Goal: Navigation & Orientation: Go to known website

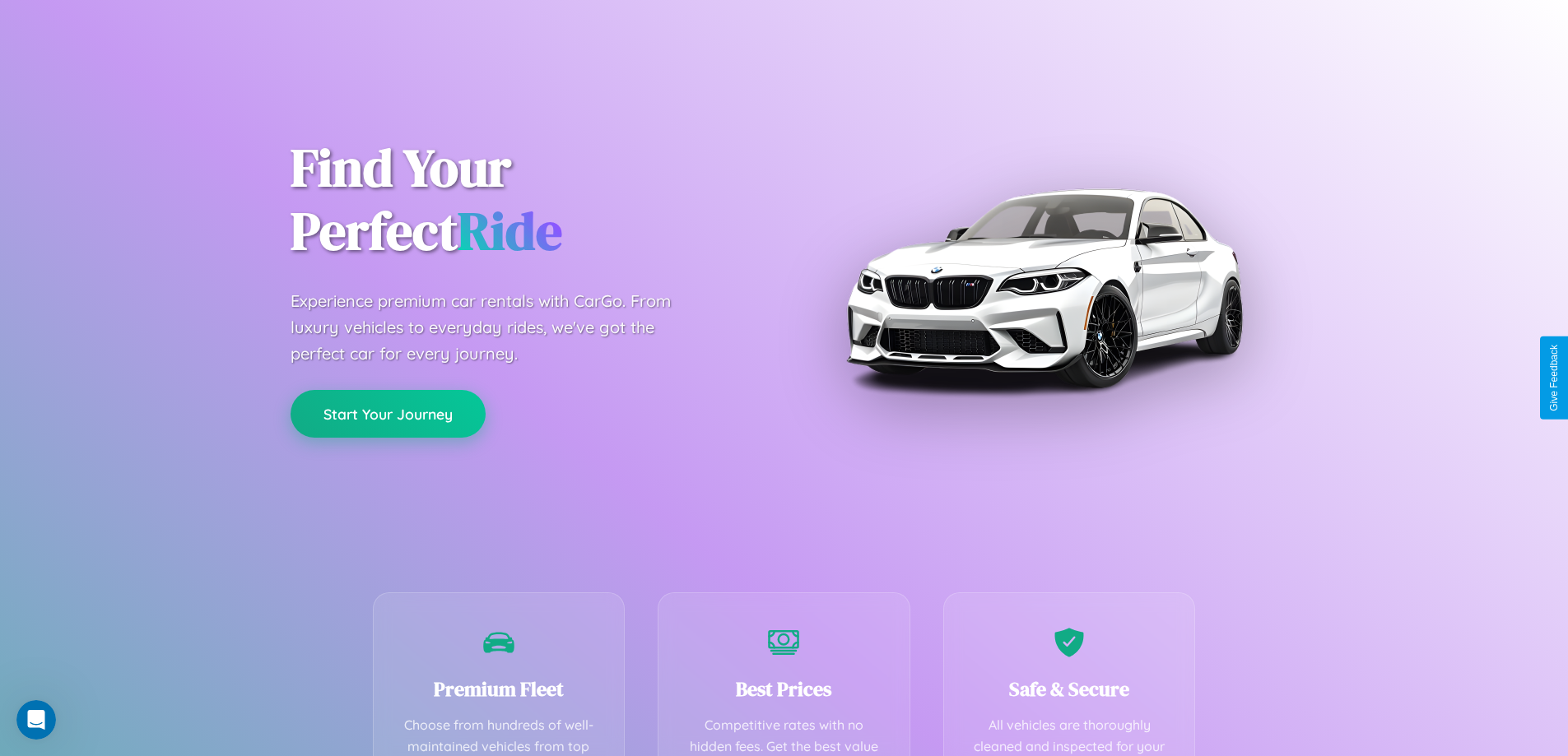
click at [387, 414] on button "Start Your Journey" at bounding box center [387, 414] width 195 height 48
click at [387, 413] on button "Start Your Journey" at bounding box center [387, 414] width 195 height 48
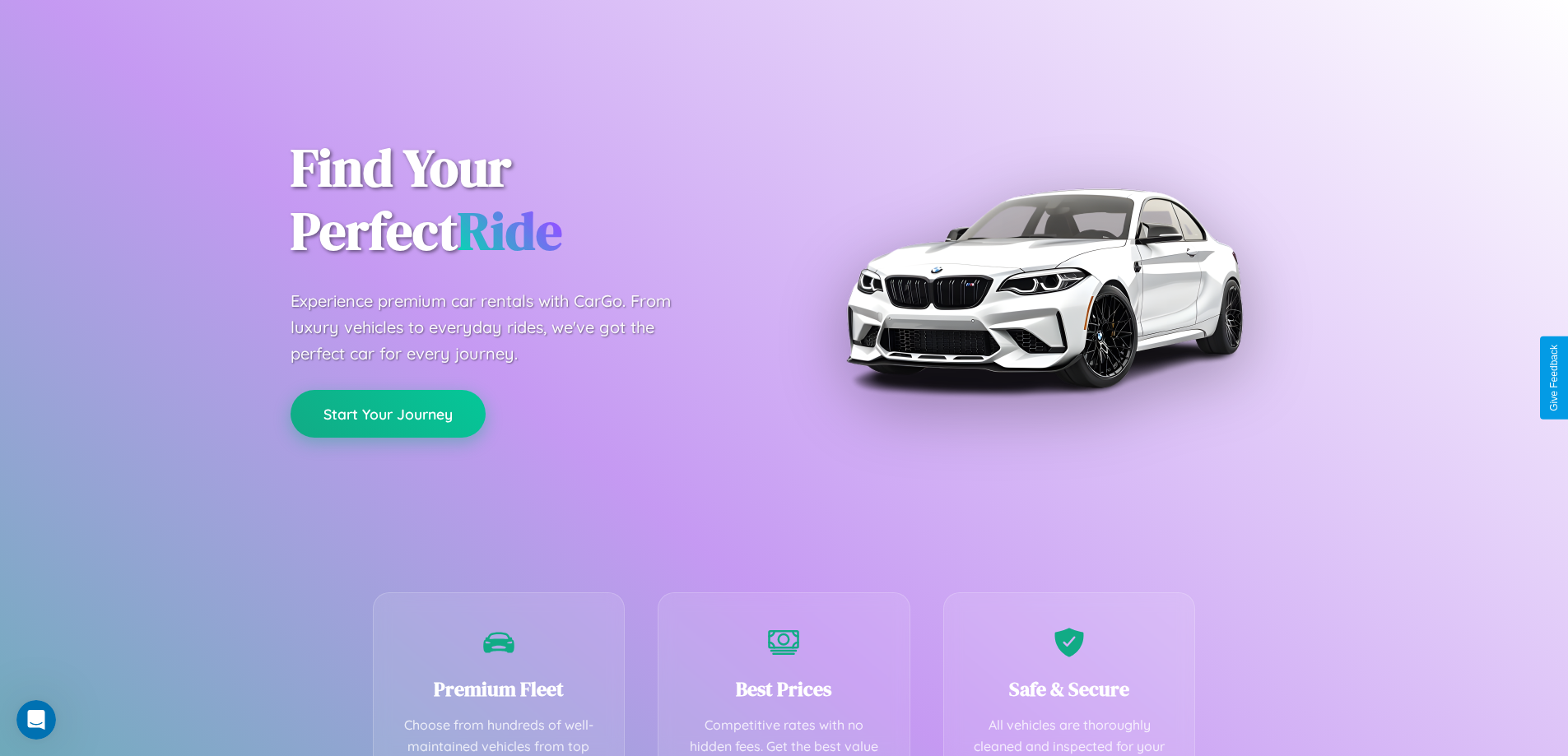
click at [387, 413] on button "Start Your Journey" at bounding box center [387, 414] width 195 height 48
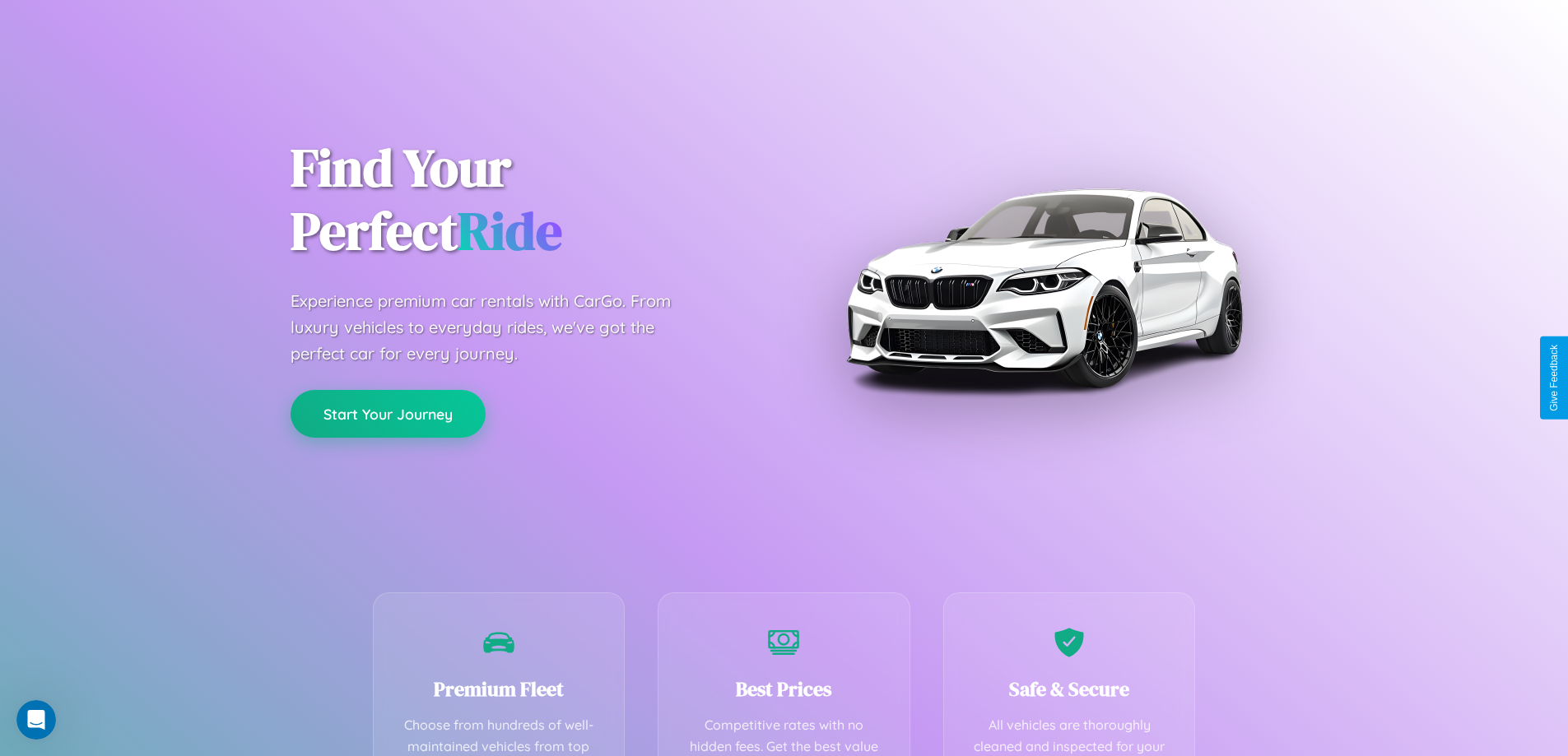
click at [387, 413] on button "Start Your Journey" at bounding box center [387, 414] width 195 height 48
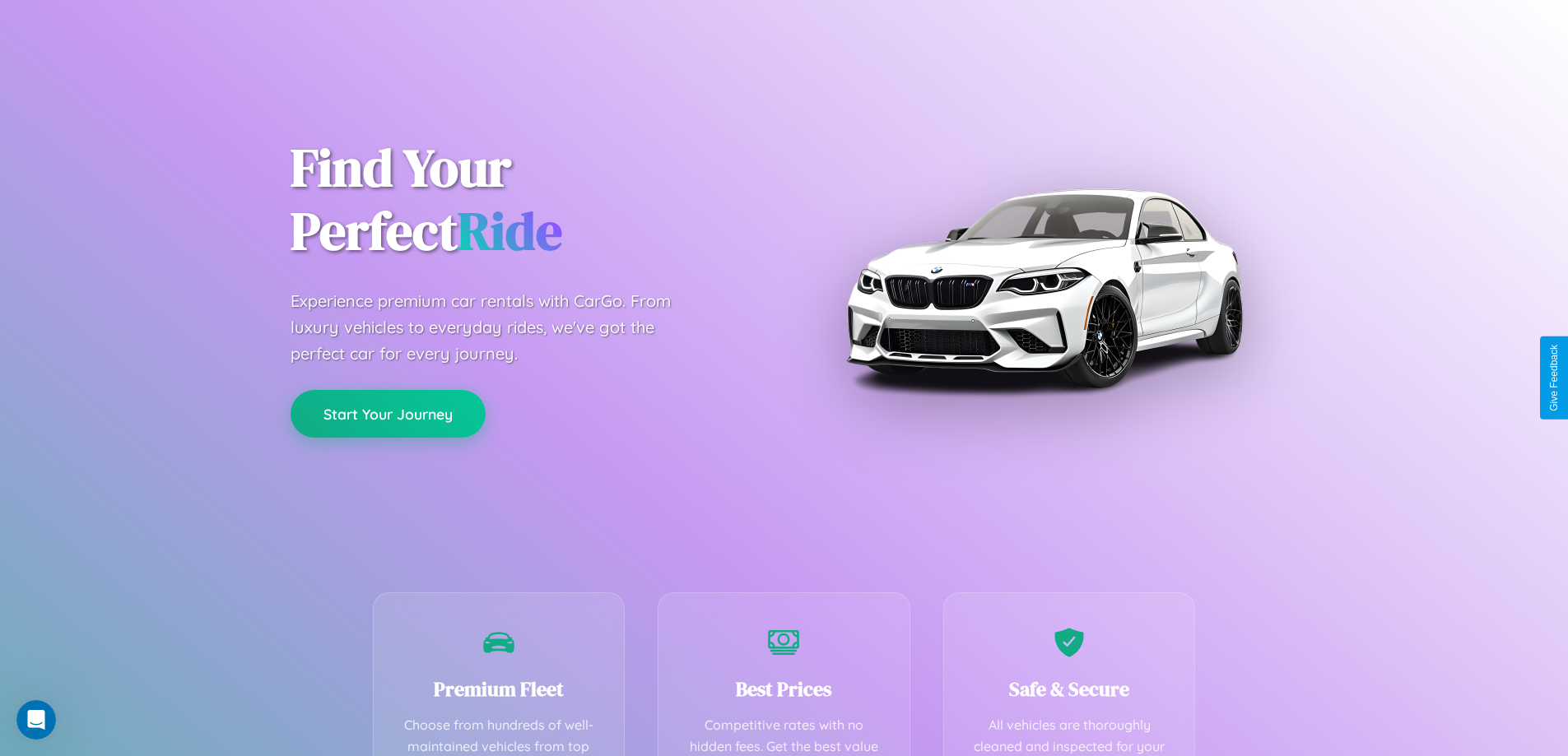
click at [387, 413] on button "Start Your Journey" at bounding box center [387, 414] width 195 height 48
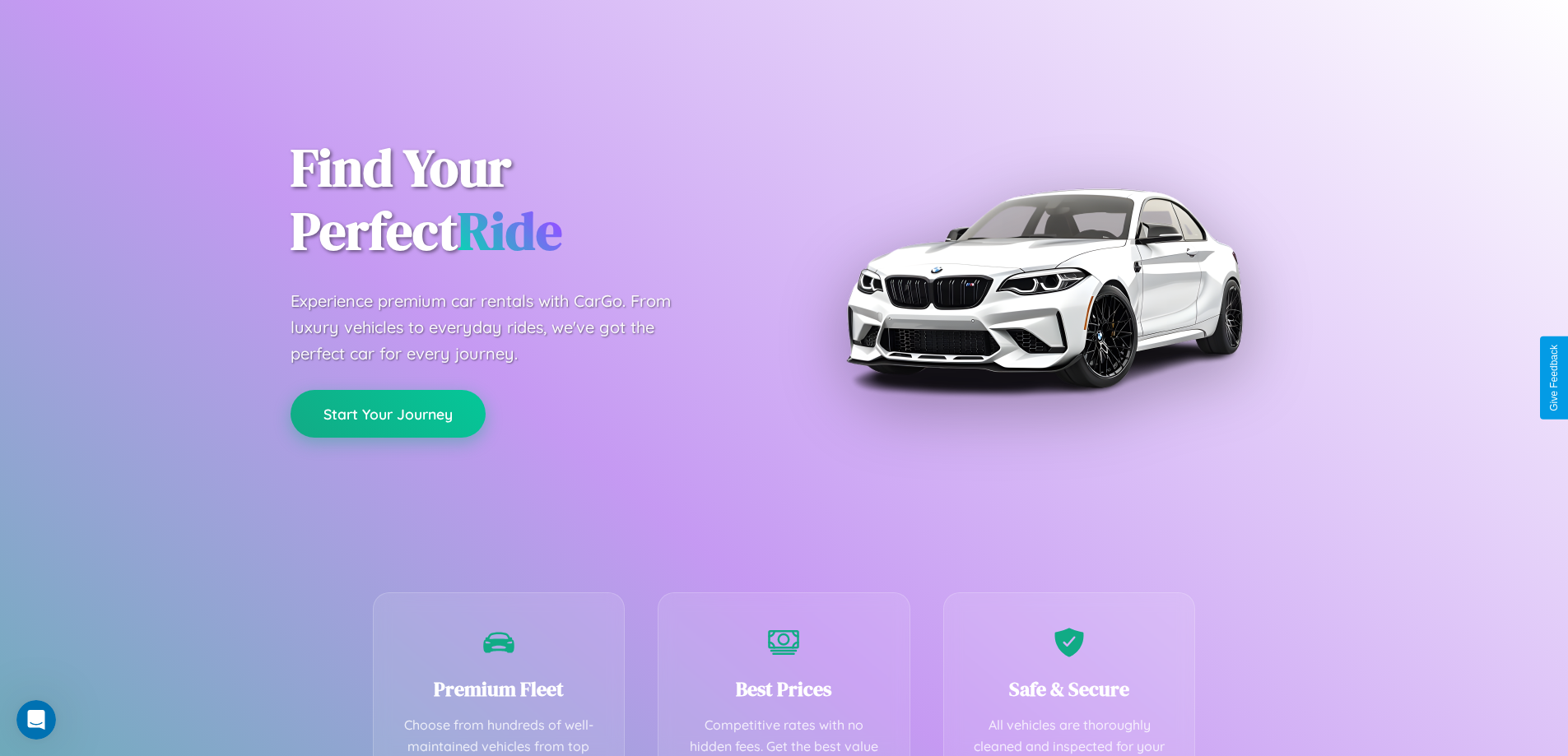
click at [387, 413] on button "Start Your Journey" at bounding box center [387, 414] width 195 height 48
